Goal: Task Accomplishment & Management: Use online tool/utility

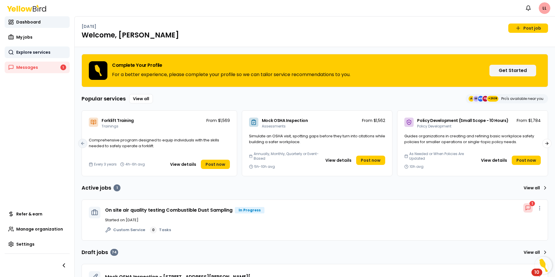
click at [26, 50] on span "Explore services" at bounding box center [33, 52] width 34 height 6
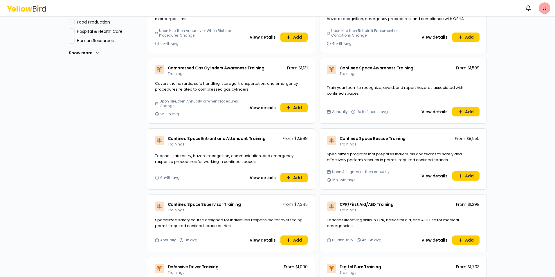
scroll to position [232, 0]
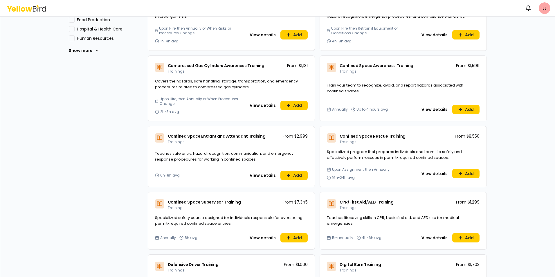
click at [369, 201] on span "CPR/First Aid/AED Training" at bounding box center [367, 202] width 54 height 6
click at [341, 220] on span "Teaches lifesaving skills in CPR, basic first aid, and AED use for medical emer…" at bounding box center [393, 220] width 132 height 11
drag, startPoint x: 436, startPoint y: 237, endPoint x: 553, endPoint y: 174, distance: 133.7
click at [435, 237] on button "View details" at bounding box center [434, 237] width 33 height 9
